Goal: Information Seeking & Learning: Learn about a topic

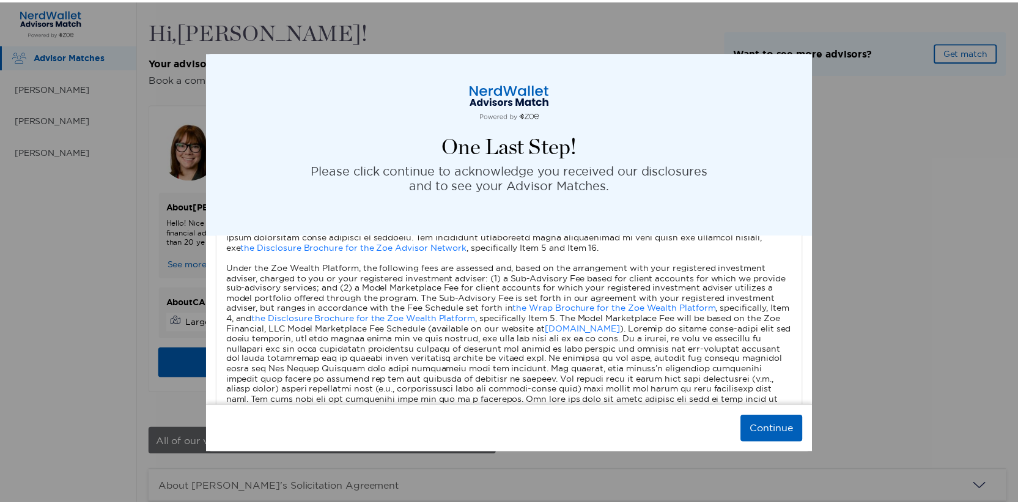
scroll to position [602, 0]
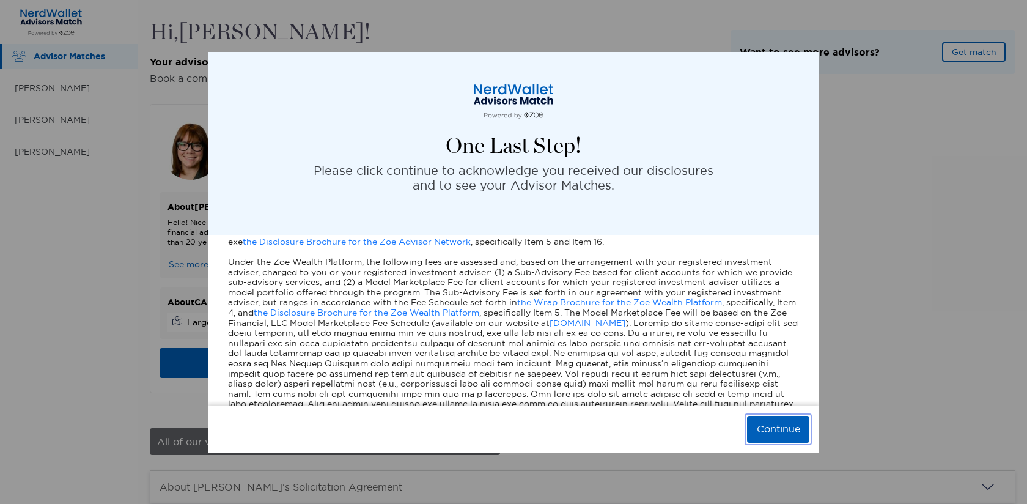
click at [749, 427] on button "Continue" at bounding box center [778, 429] width 62 height 27
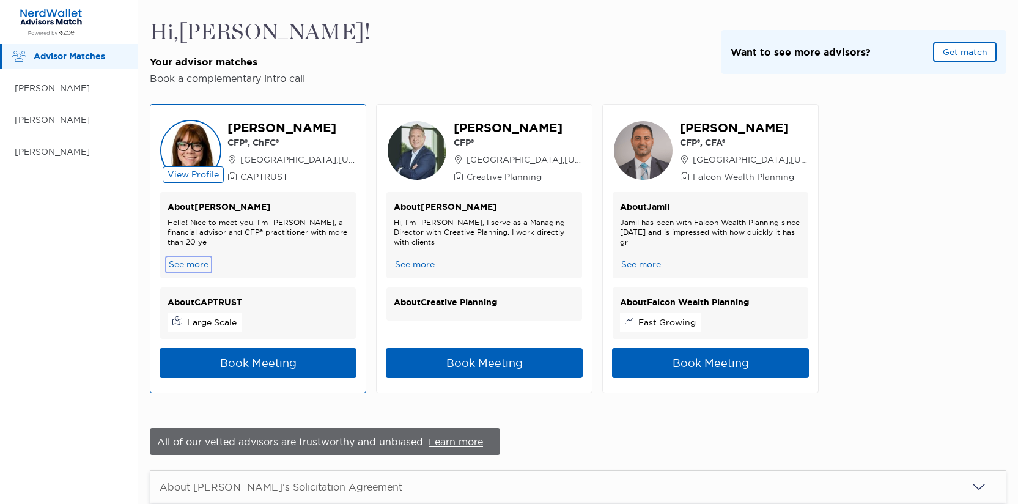
click at [198, 267] on button "See more" at bounding box center [188, 264] width 42 height 13
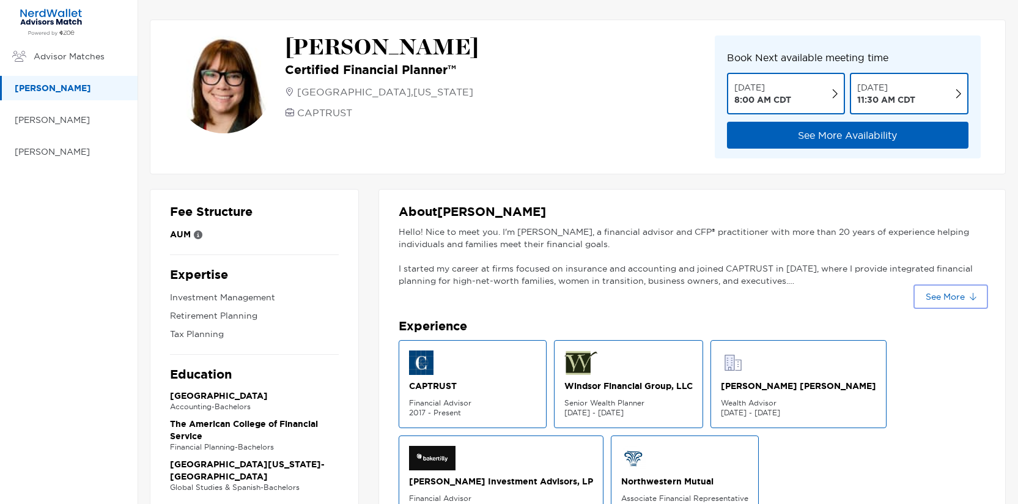
click at [979, 298] on button "See More" at bounding box center [951, 297] width 70 height 20
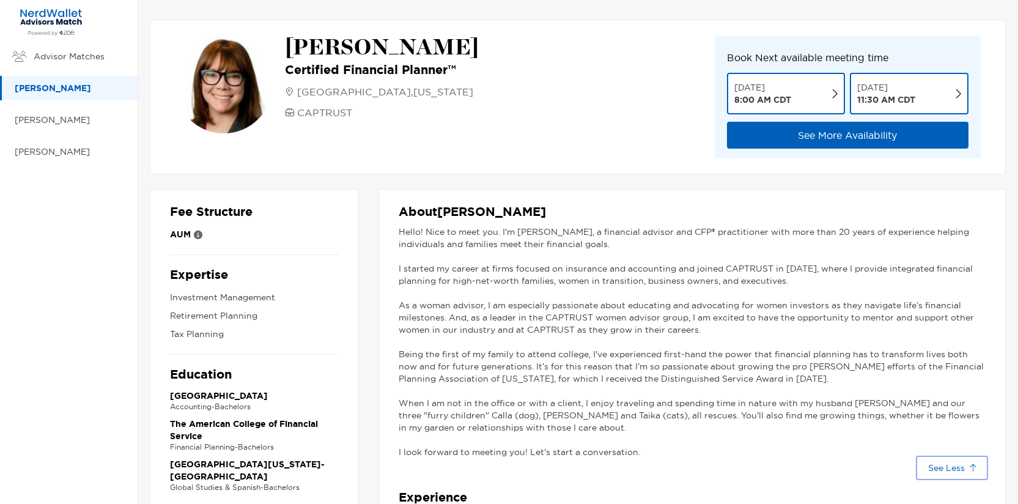
click at [952, 467] on button "See Less" at bounding box center [951, 468] width 67 height 20
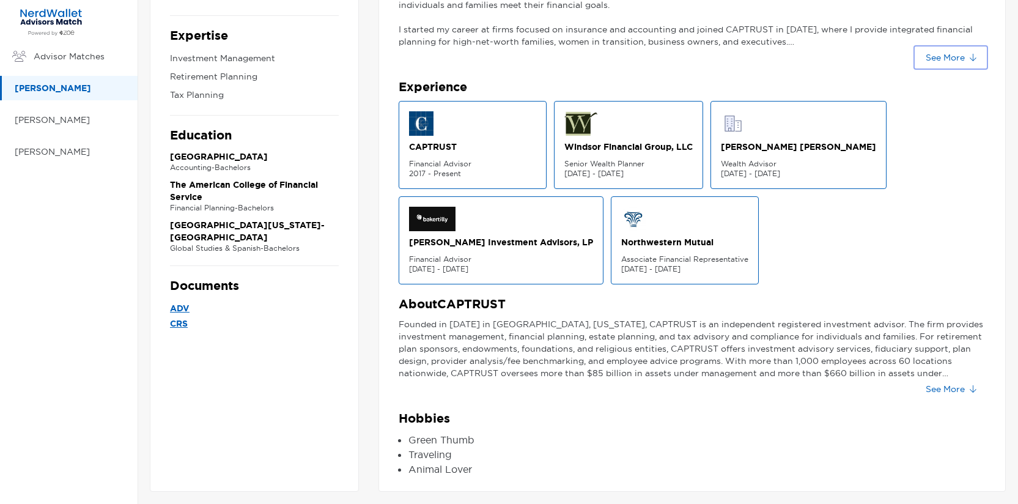
scroll to position [246, 0]
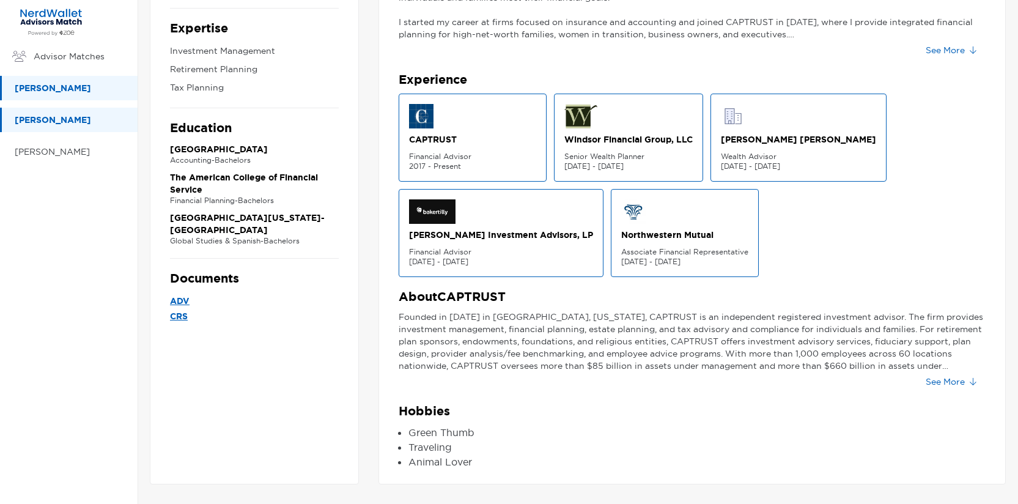
click at [64, 118] on p "[PERSON_NAME]" at bounding box center [70, 119] width 111 height 15
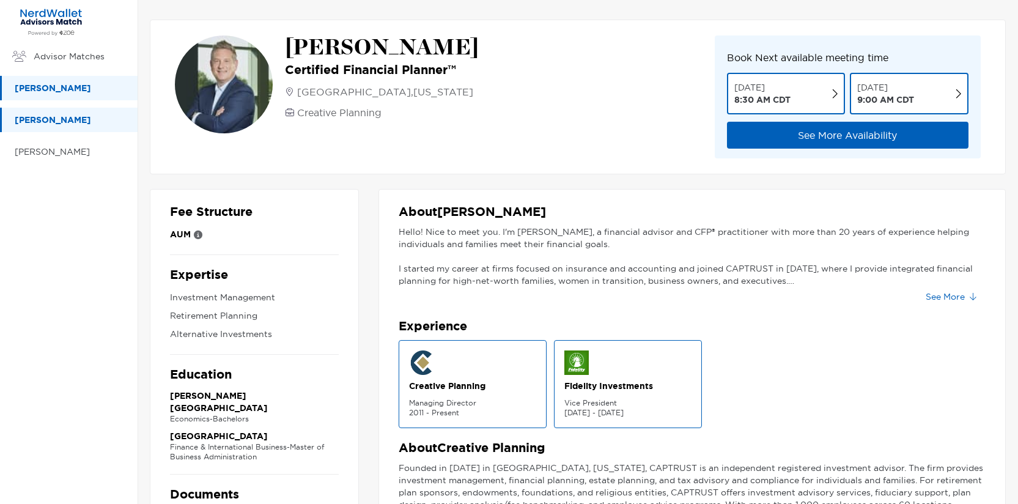
click at [62, 90] on p "[PERSON_NAME]" at bounding box center [70, 88] width 111 height 15
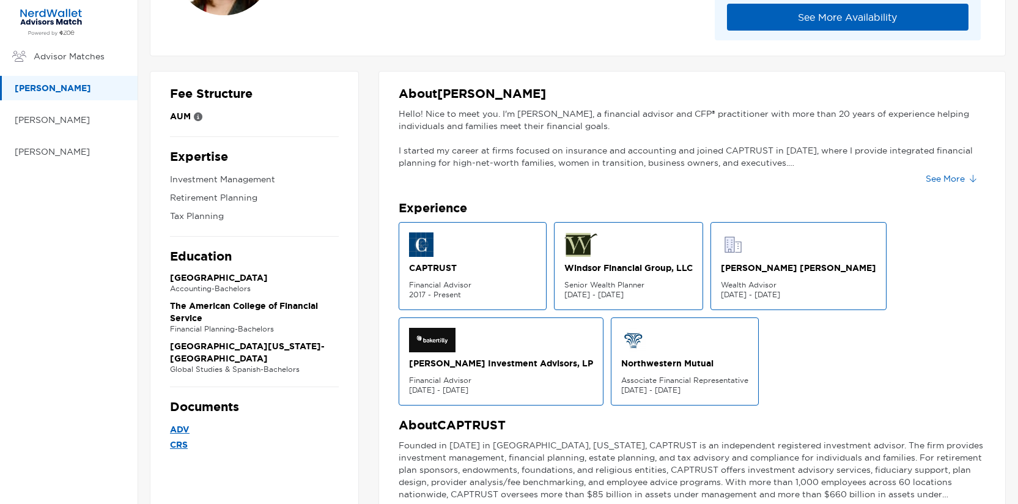
scroll to position [139, 0]
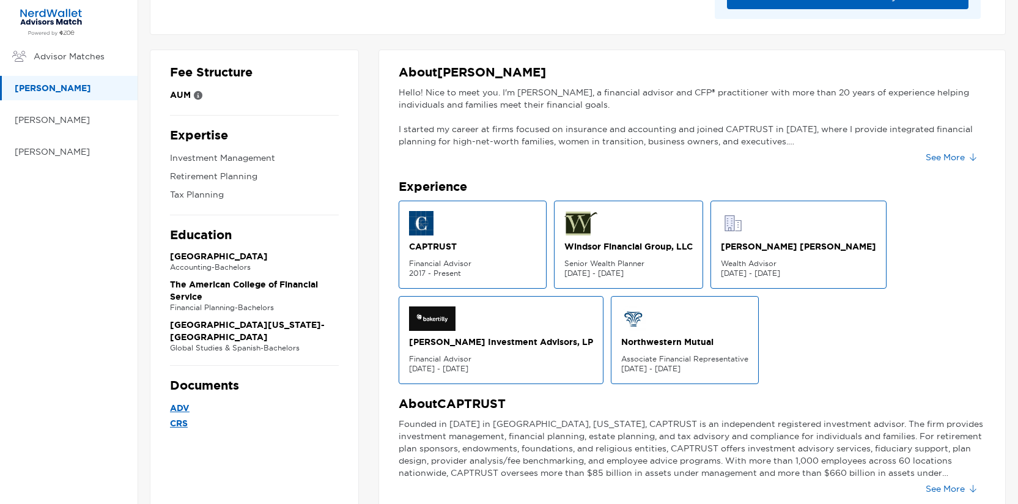
click at [918, 164] on div "Hello! Nice to meet you. I'm [PERSON_NAME], a financial advisor and CFP® practi…" at bounding box center [692, 126] width 587 height 81
click at [962, 166] on button "See More" at bounding box center [951, 157] width 70 height 20
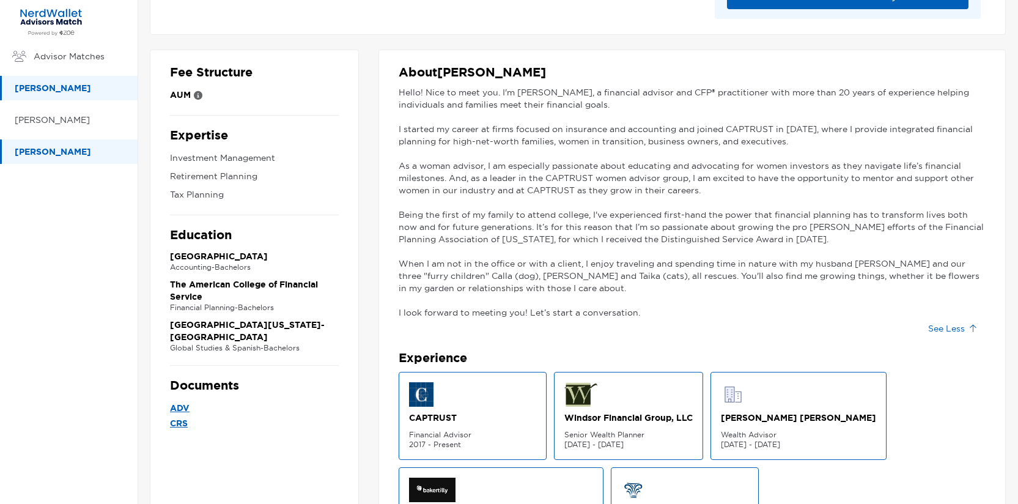
click at [49, 156] on p "[PERSON_NAME]" at bounding box center [70, 151] width 111 height 15
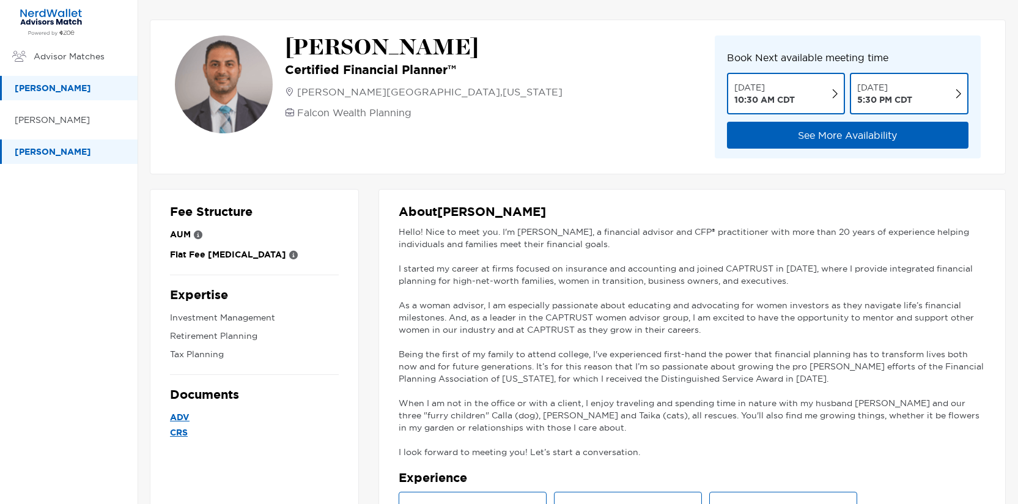
click at [75, 82] on p "[PERSON_NAME]" at bounding box center [70, 88] width 111 height 15
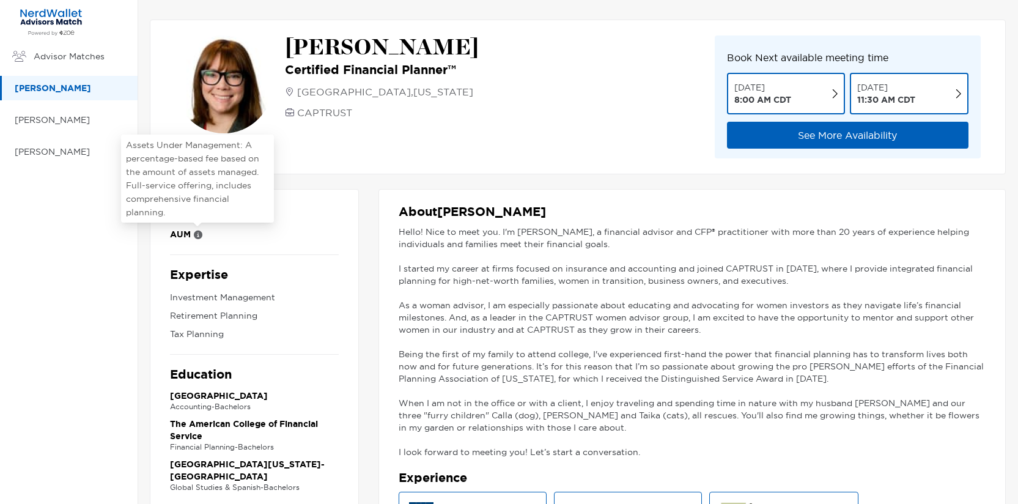
click at [201, 234] on icon at bounding box center [198, 234] width 9 height 9
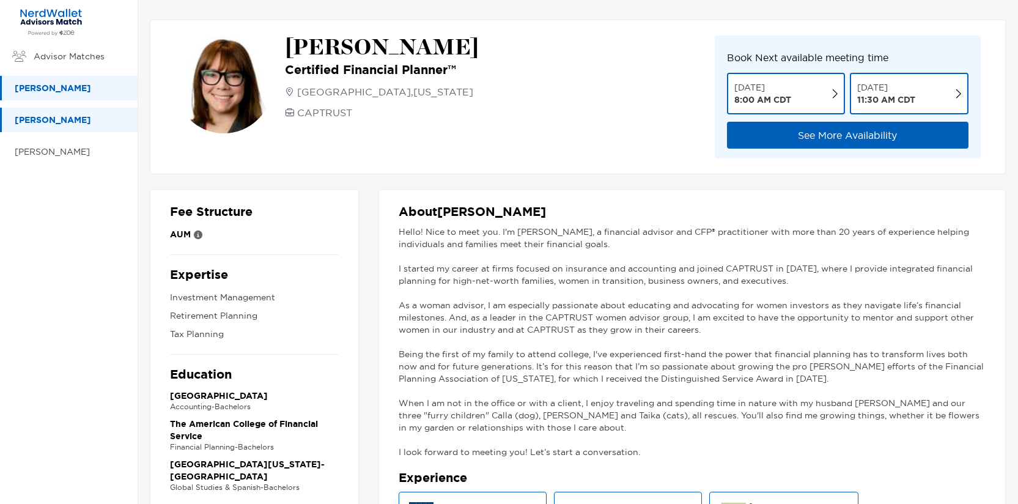
click at [72, 123] on p "[PERSON_NAME]" at bounding box center [70, 119] width 111 height 15
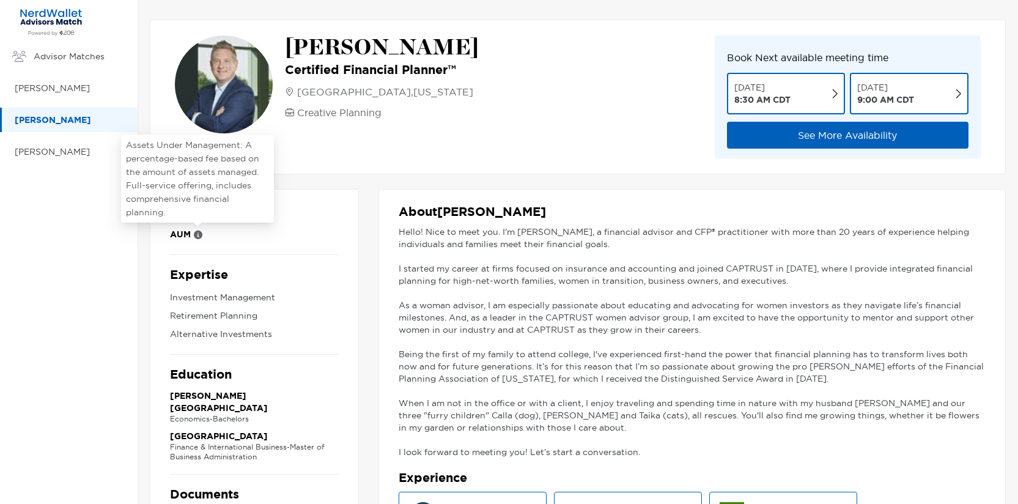
click at [198, 233] on icon at bounding box center [198, 234] width 9 height 9
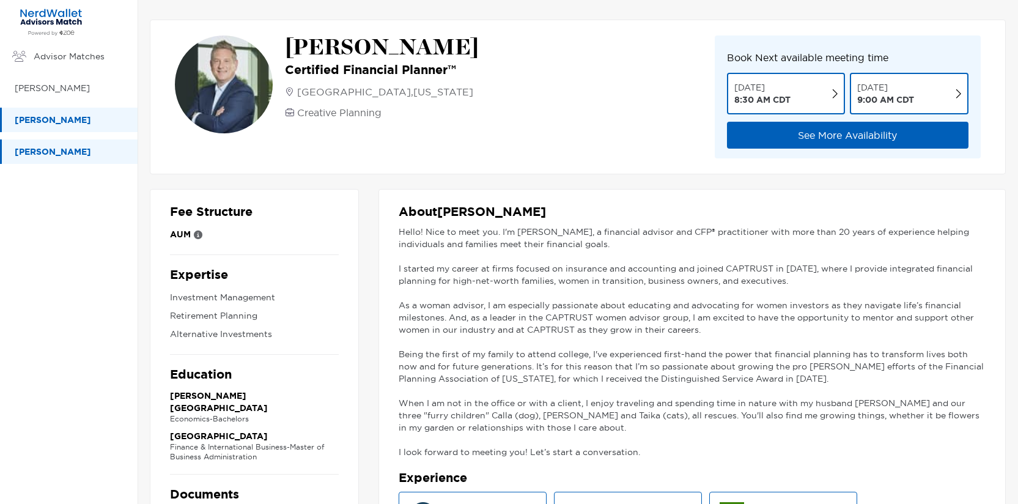
click at [80, 158] on p "[PERSON_NAME]" at bounding box center [70, 151] width 111 height 15
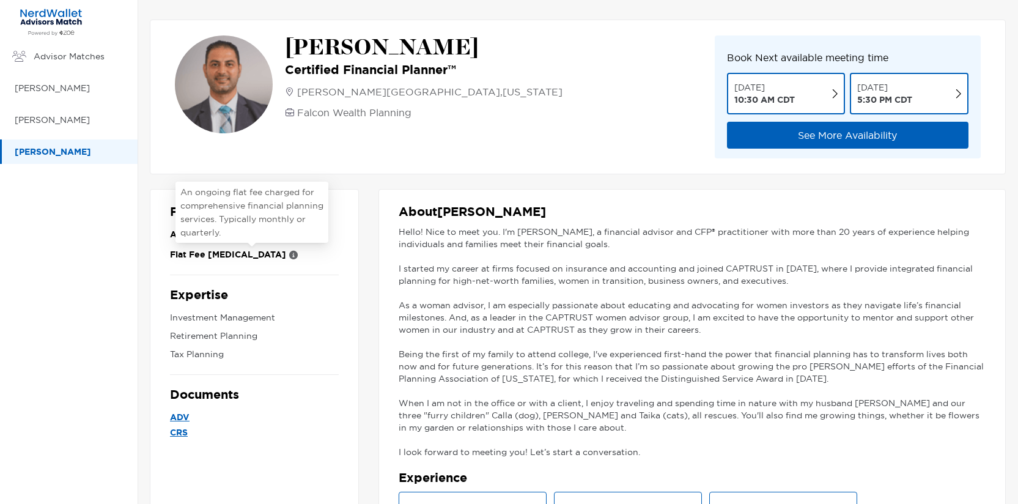
click at [289, 251] on icon at bounding box center [293, 255] width 9 height 9
